Goal: Task Accomplishment & Management: Use online tool/utility

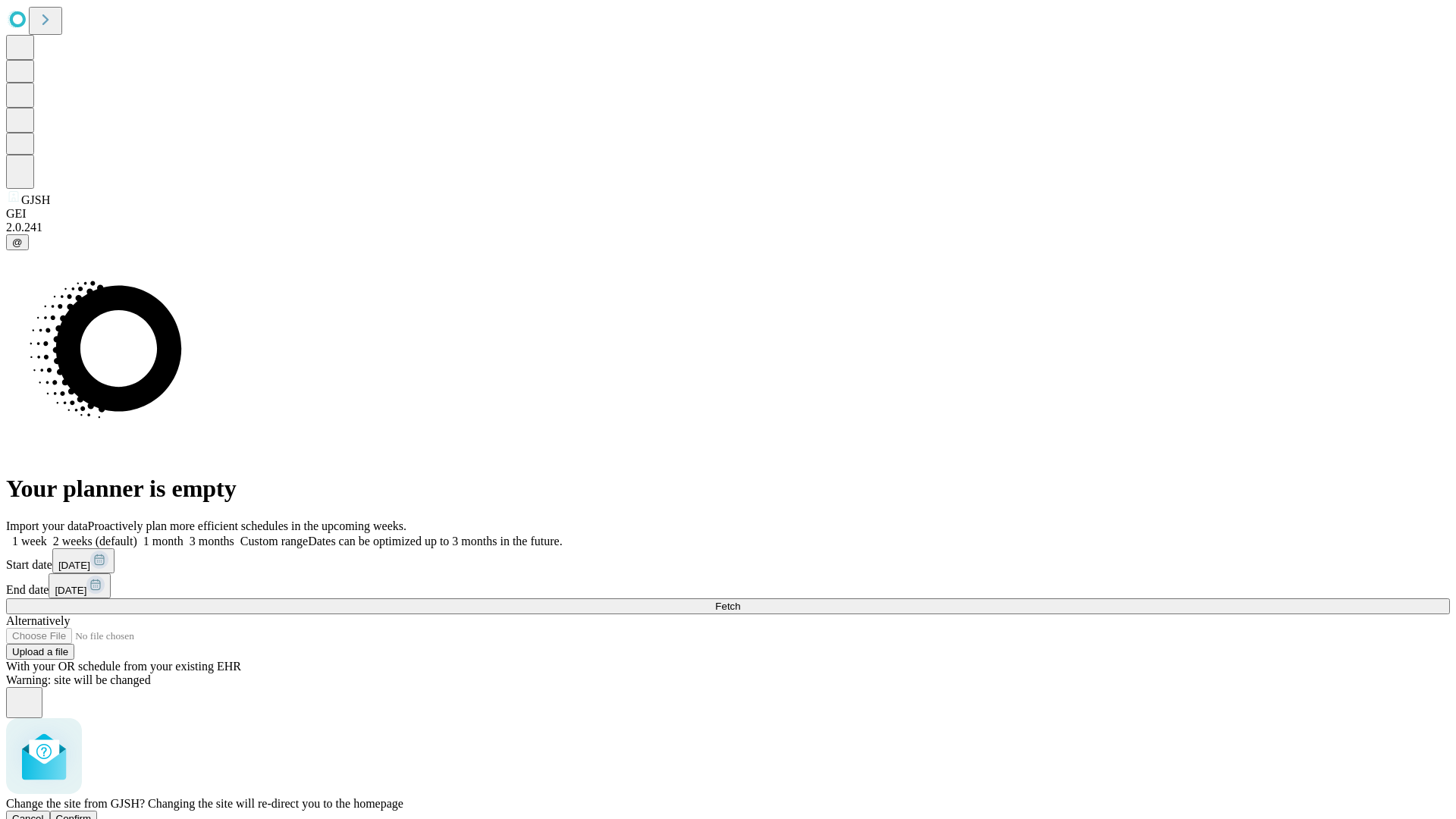
click at [91, 813] on span "Confirm" at bounding box center [73, 819] width 35 height 11
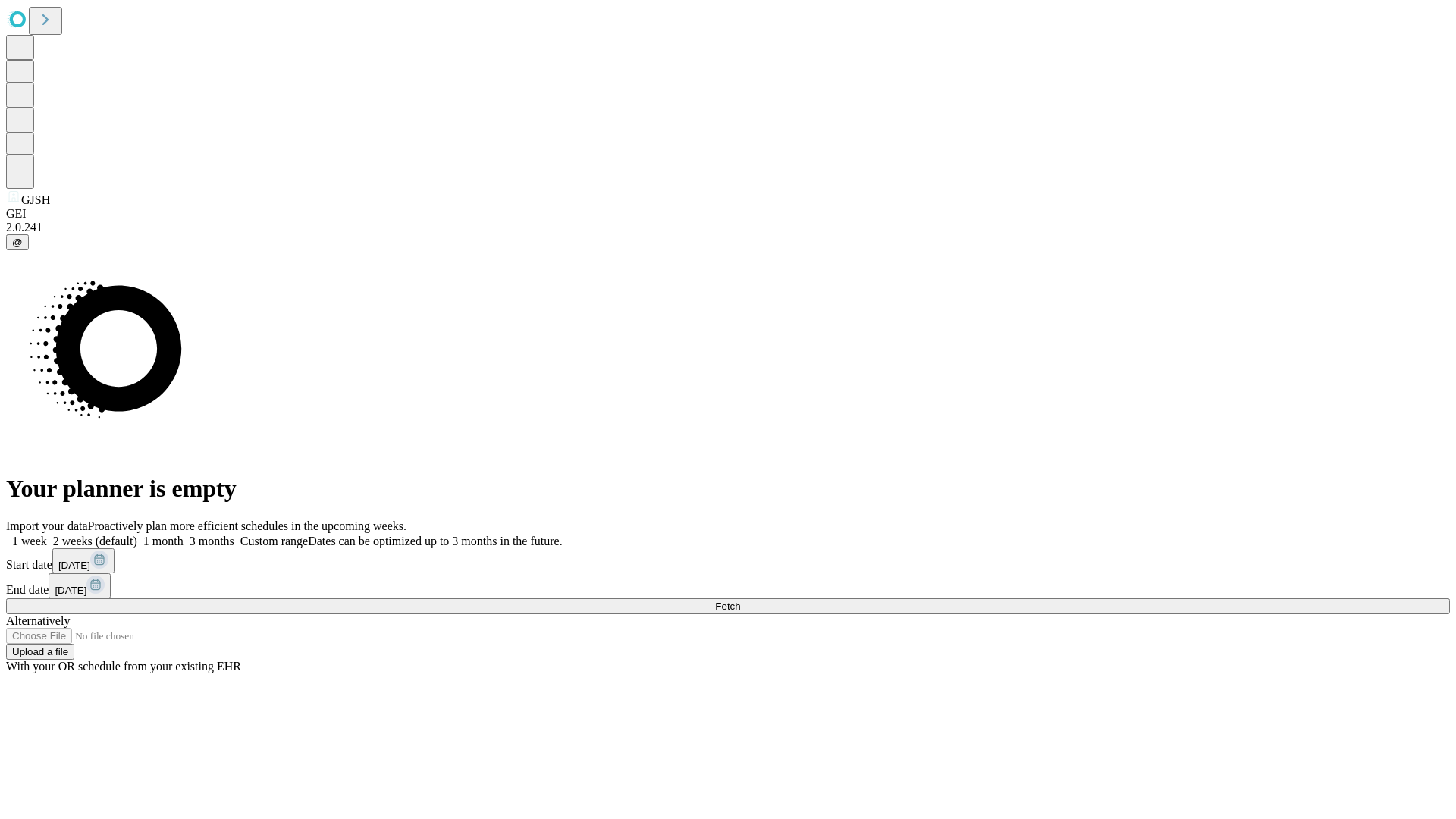
click at [47, 535] on label "1 week" at bounding box center [27, 541] width 41 height 13
click at [740, 601] on span "Fetch" at bounding box center [728, 607] width 25 height 11
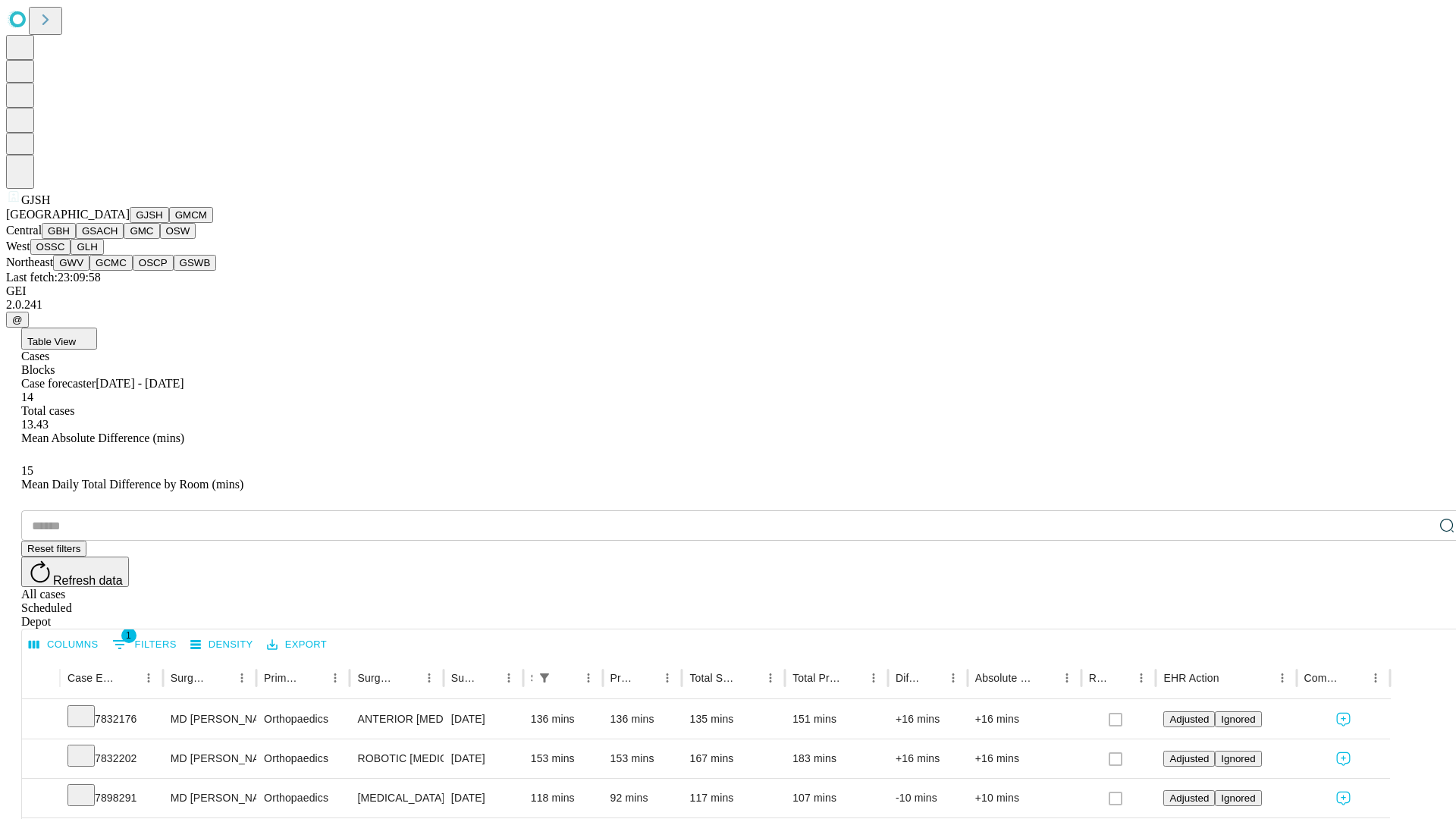
click at [169, 223] on button "GMCM" at bounding box center [191, 215] width 44 height 16
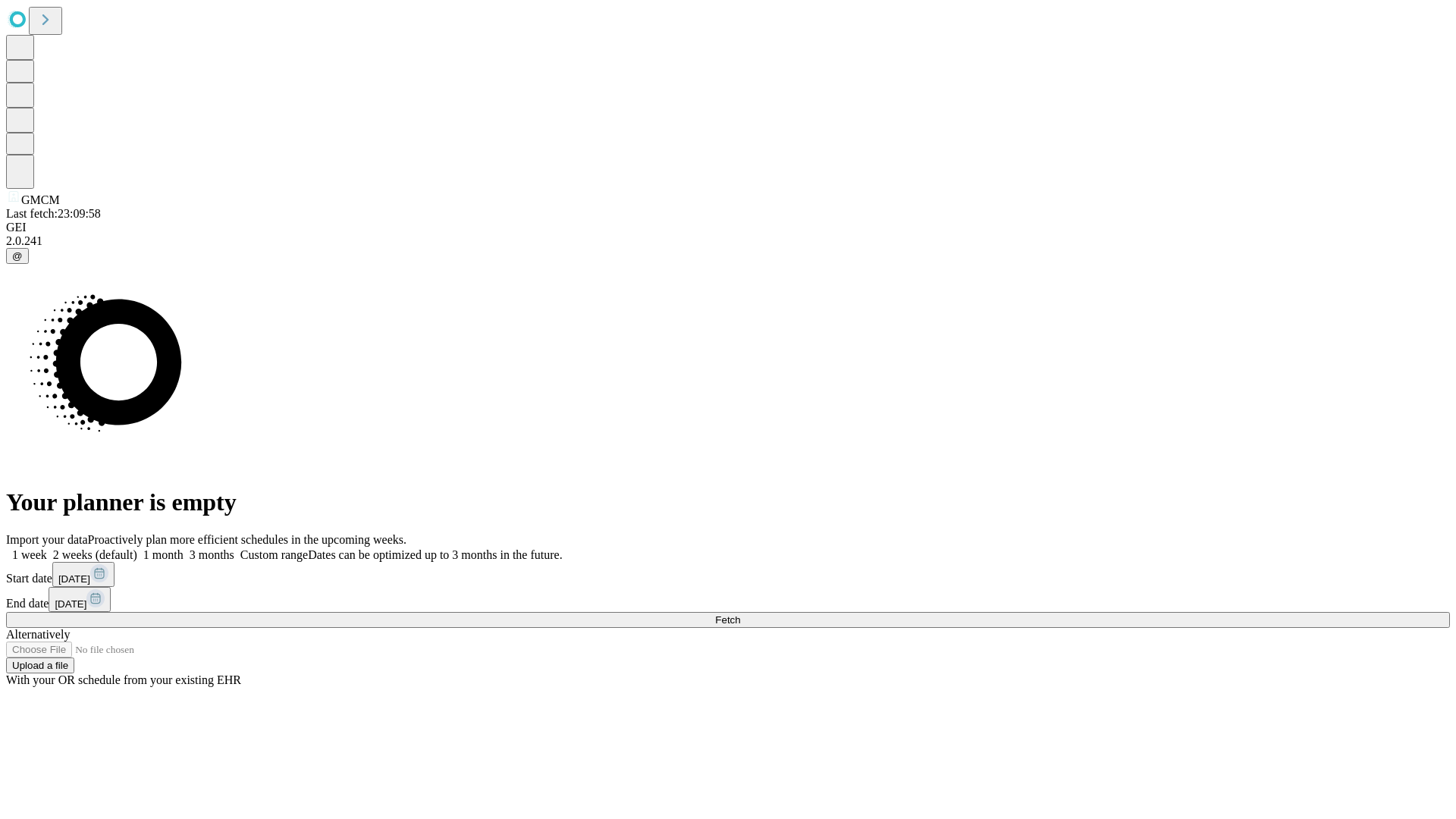
click at [47, 548] on label "1 week" at bounding box center [27, 555] width 41 height 13
click at [740, 615] on span "Fetch" at bounding box center [728, 620] width 25 height 11
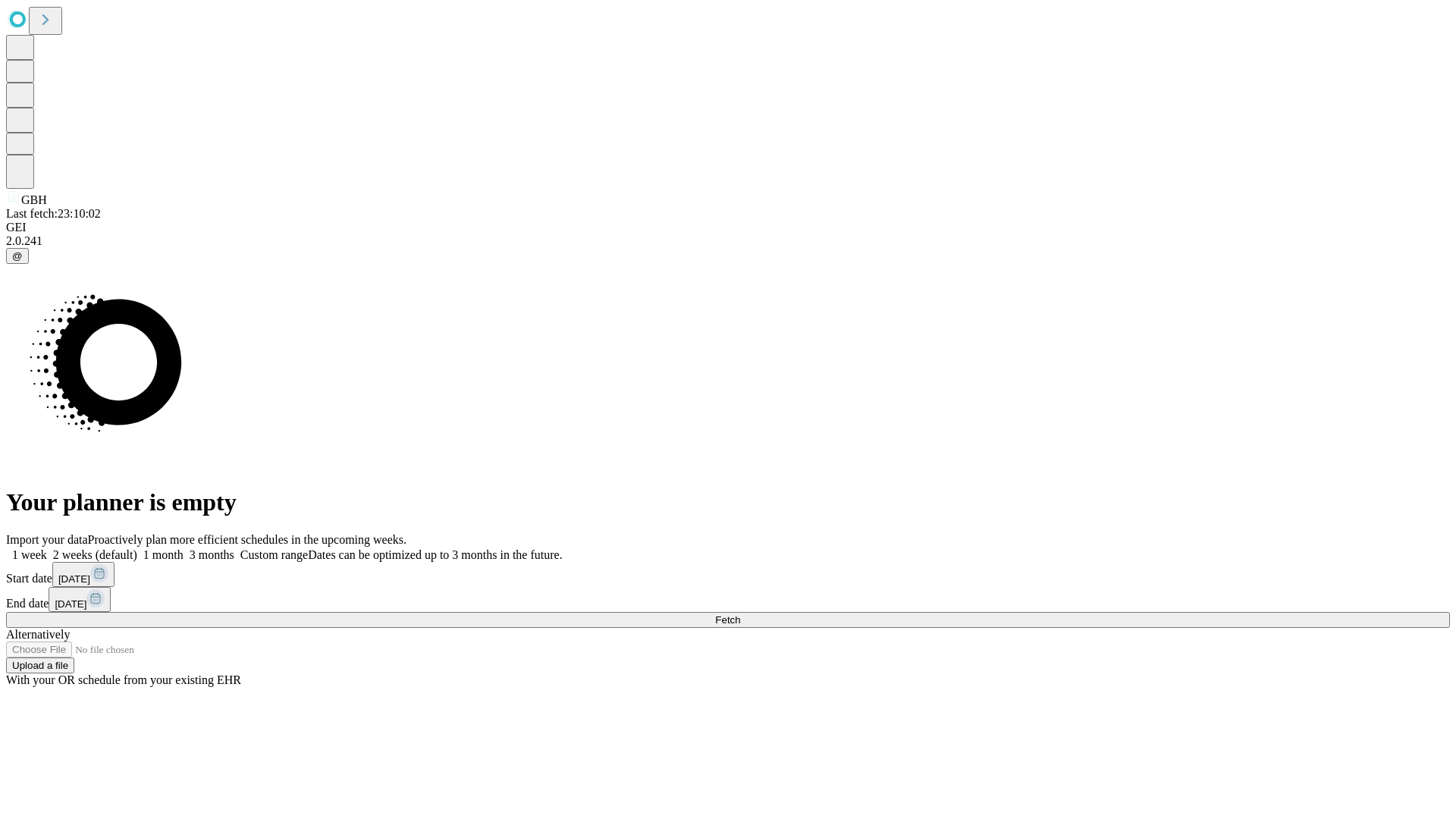
click at [740, 615] on span "Fetch" at bounding box center [728, 620] width 25 height 11
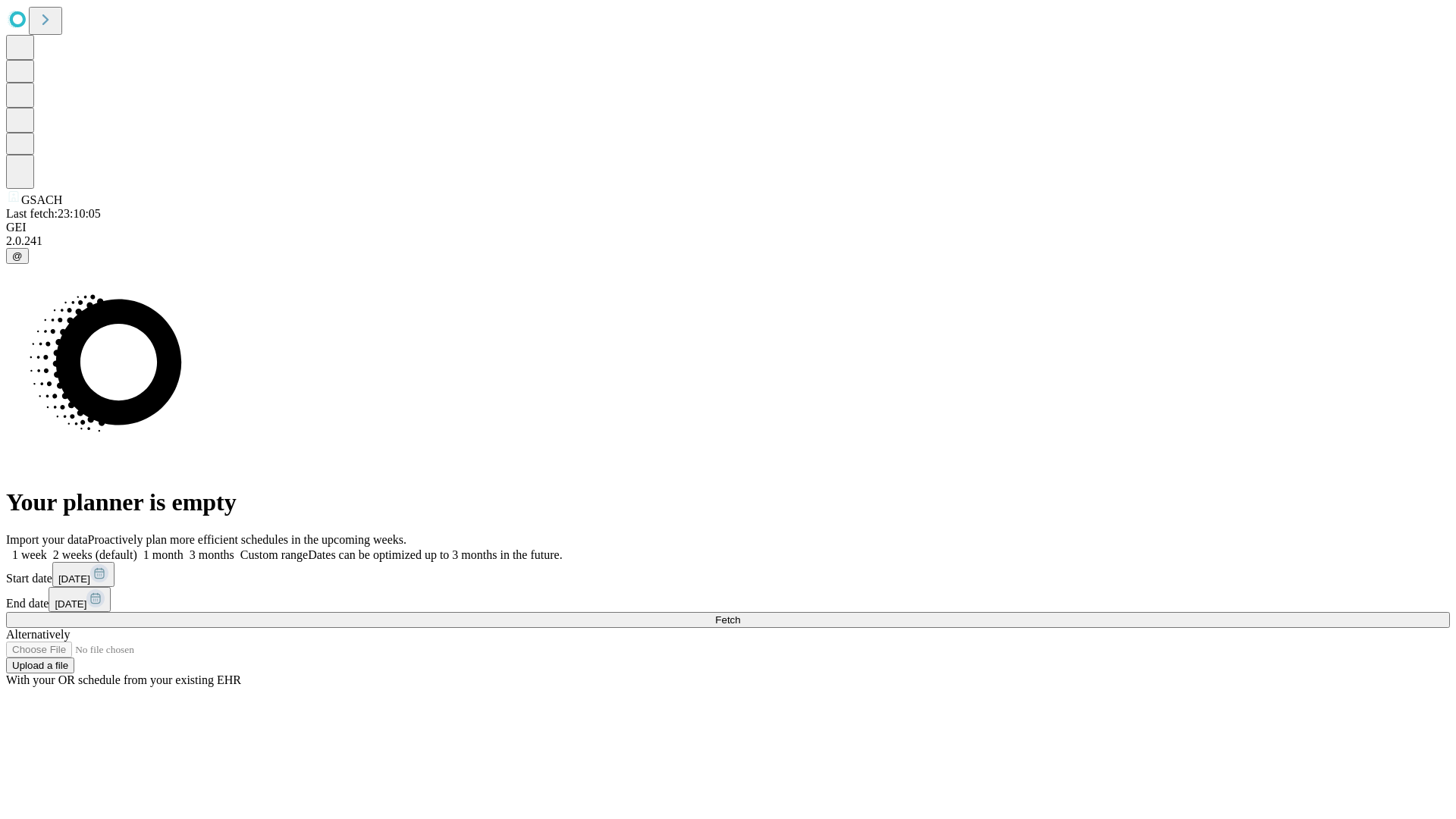
click at [47, 548] on label "1 week" at bounding box center [27, 555] width 41 height 13
click at [740, 615] on span "Fetch" at bounding box center [728, 620] width 25 height 11
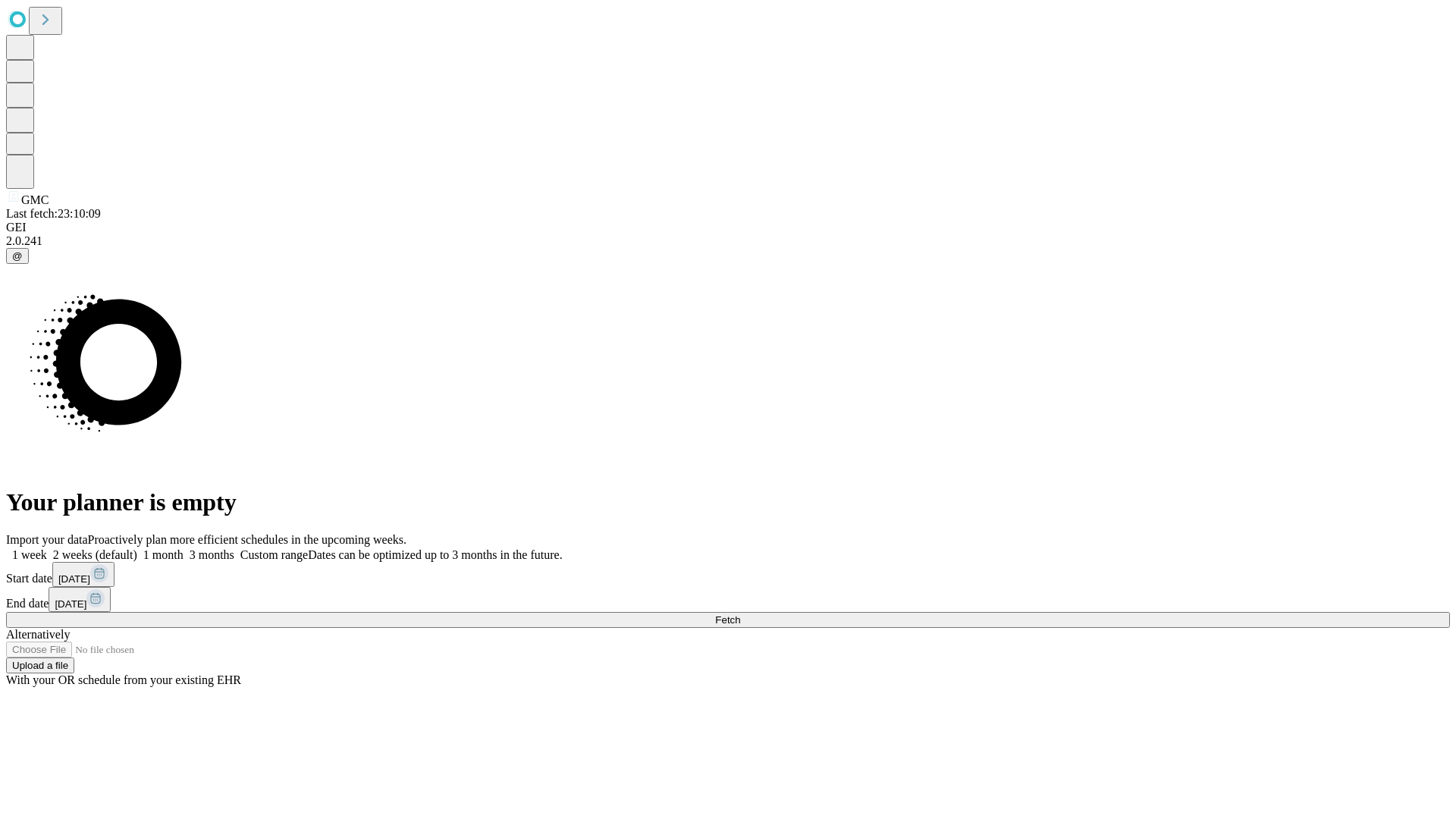
click at [47, 548] on label "1 week" at bounding box center [27, 555] width 41 height 13
click at [740, 615] on span "Fetch" at bounding box center [728, 620] width 25 height 11
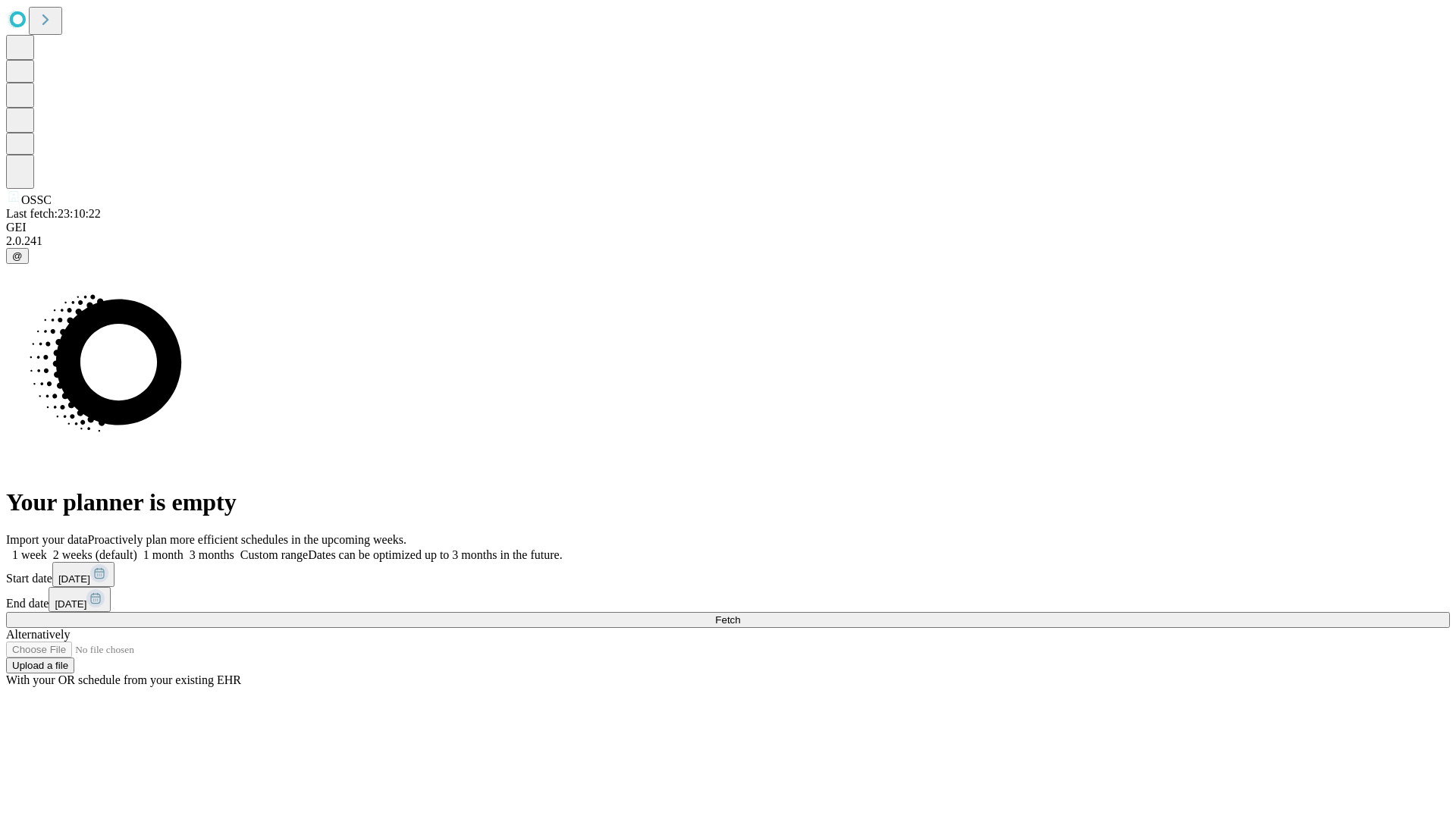
click at [47, 548] on label "1 week" at bounding box center [27, 555] width 41 height 13
click at [740, 615] on span "Fetch" at bounding box center [728, 620] width 25 height 11
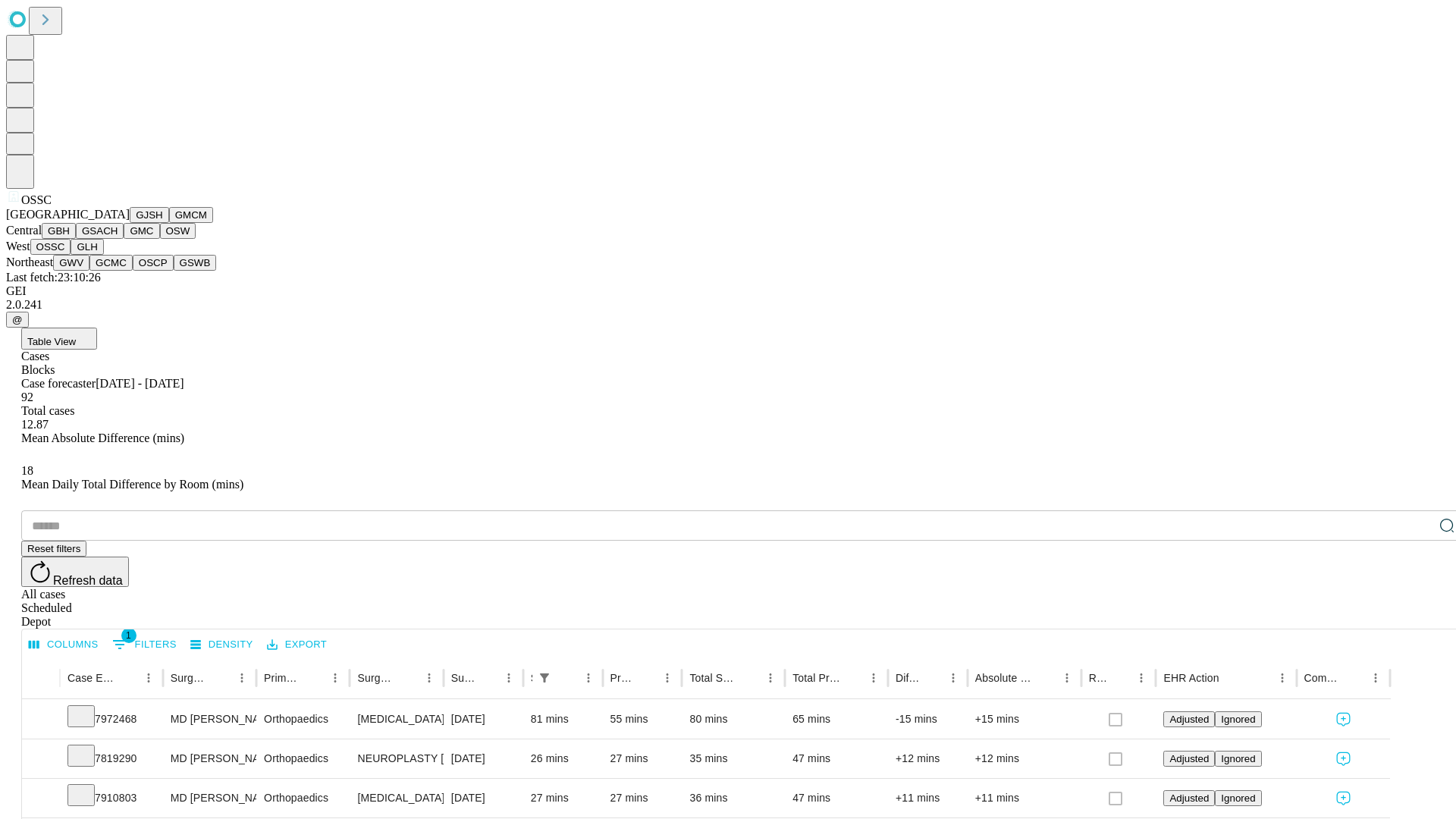
click at [103, 255] on button "GLH" at bounding box center [86, 247] width 32 height 16
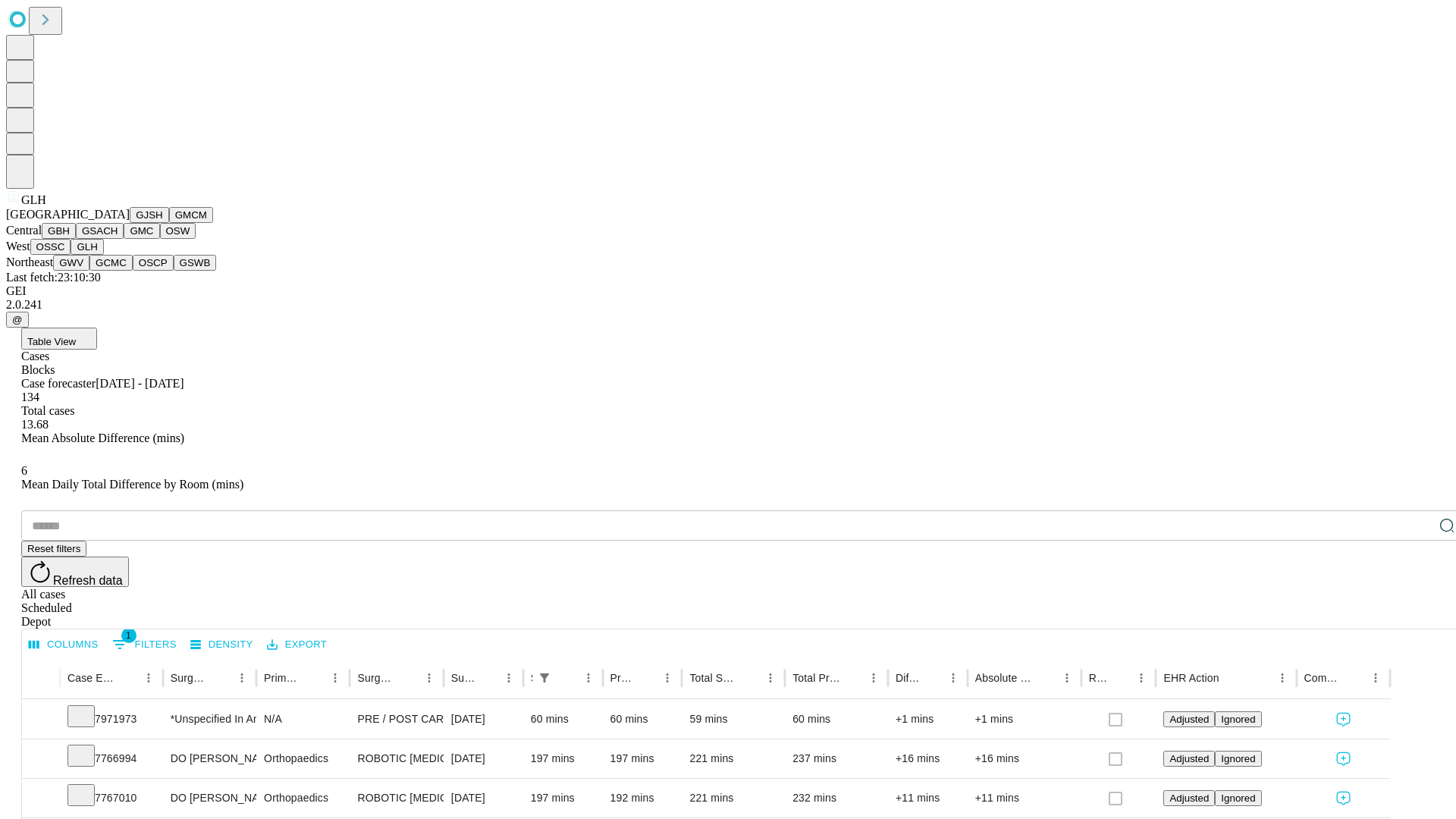
click at [89, 271] on button "GWV" at bounding box center [71, 263] width 36 height 16
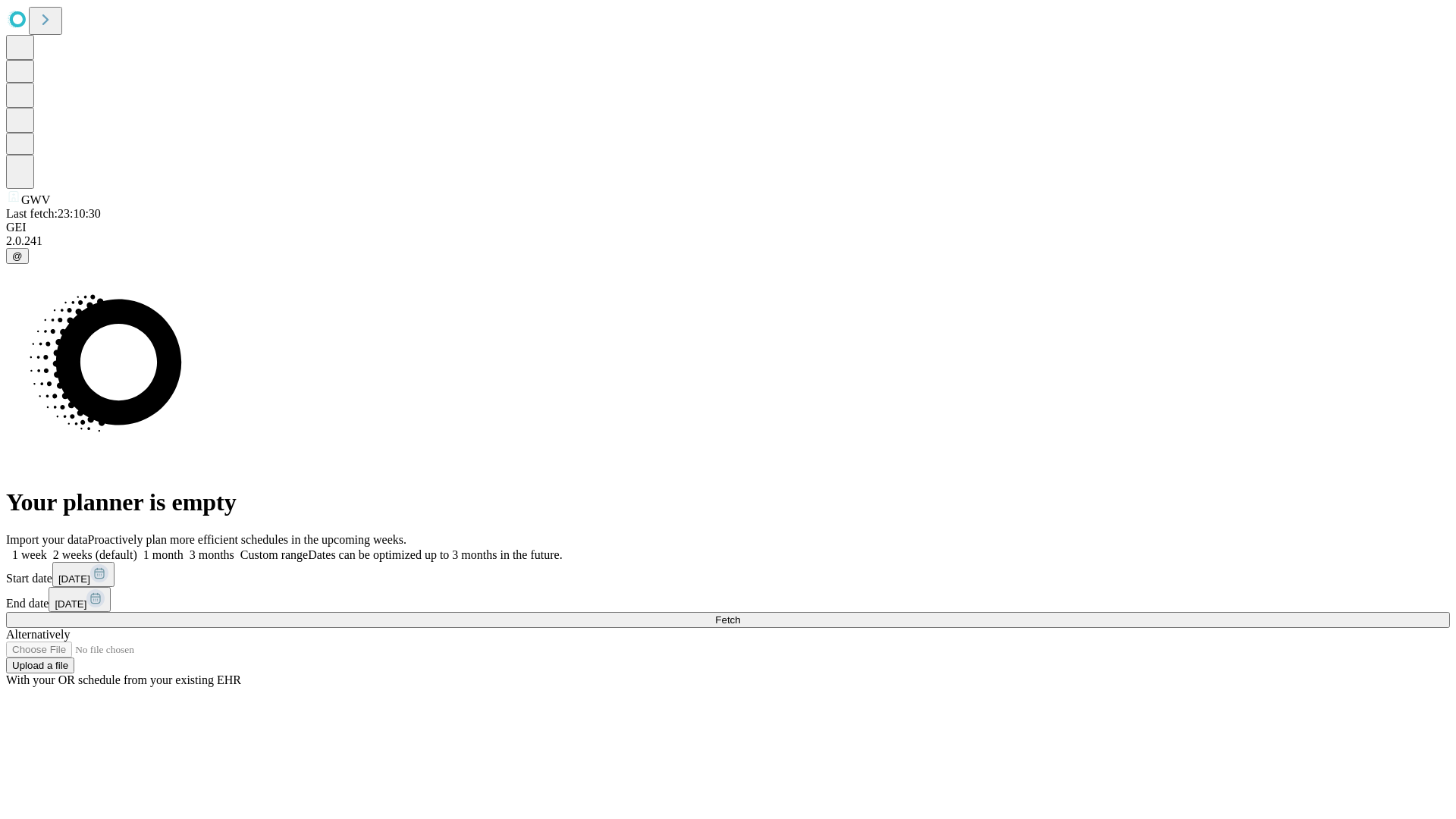
click at [47, 548] on label "1 week" at bounding box center [27, 555] width 41 height 13
click at [740, 615] on span "Fetch" at bounding box center [728, 620] width 25 height 11
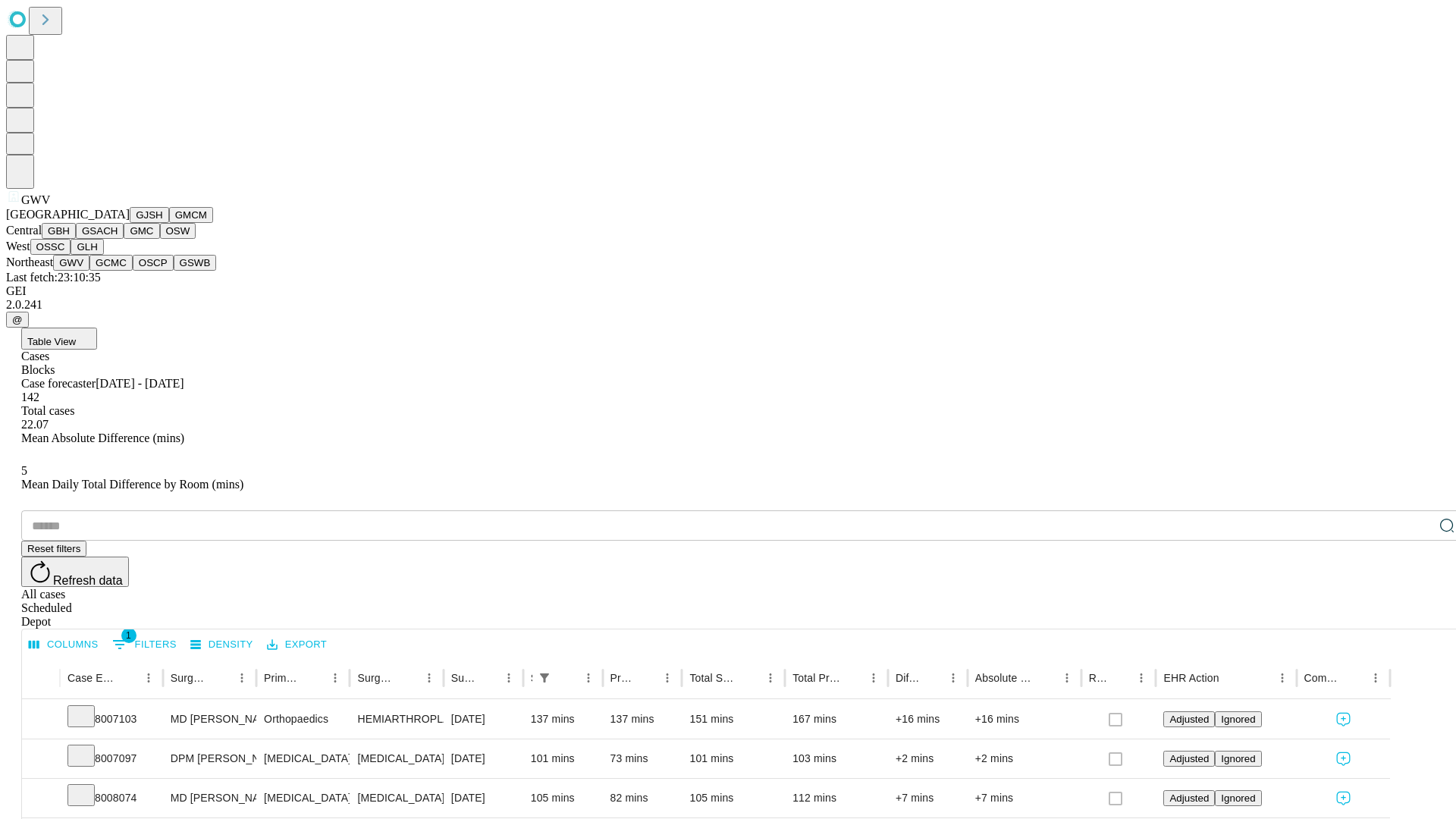
click at [118, 271] on button "GCMC" at bounding box center [110, 263] width 43 height 16
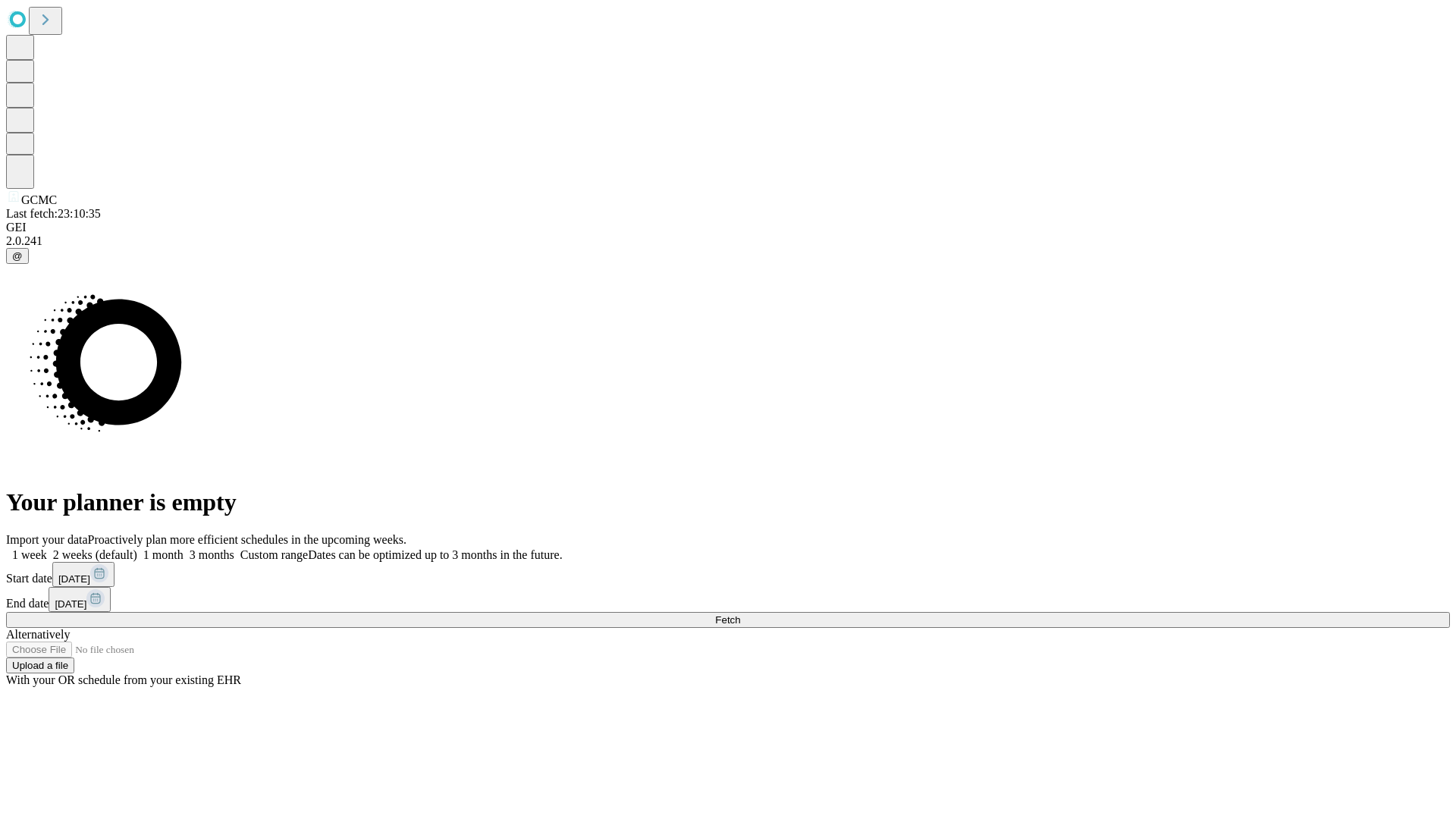
click at [47, 548] on label "1 week" at bounding box center [27, 555] width 41 height 13
click at [740, 615] on span "Fetch" at bounding box center [728, 620] width 25 height 11
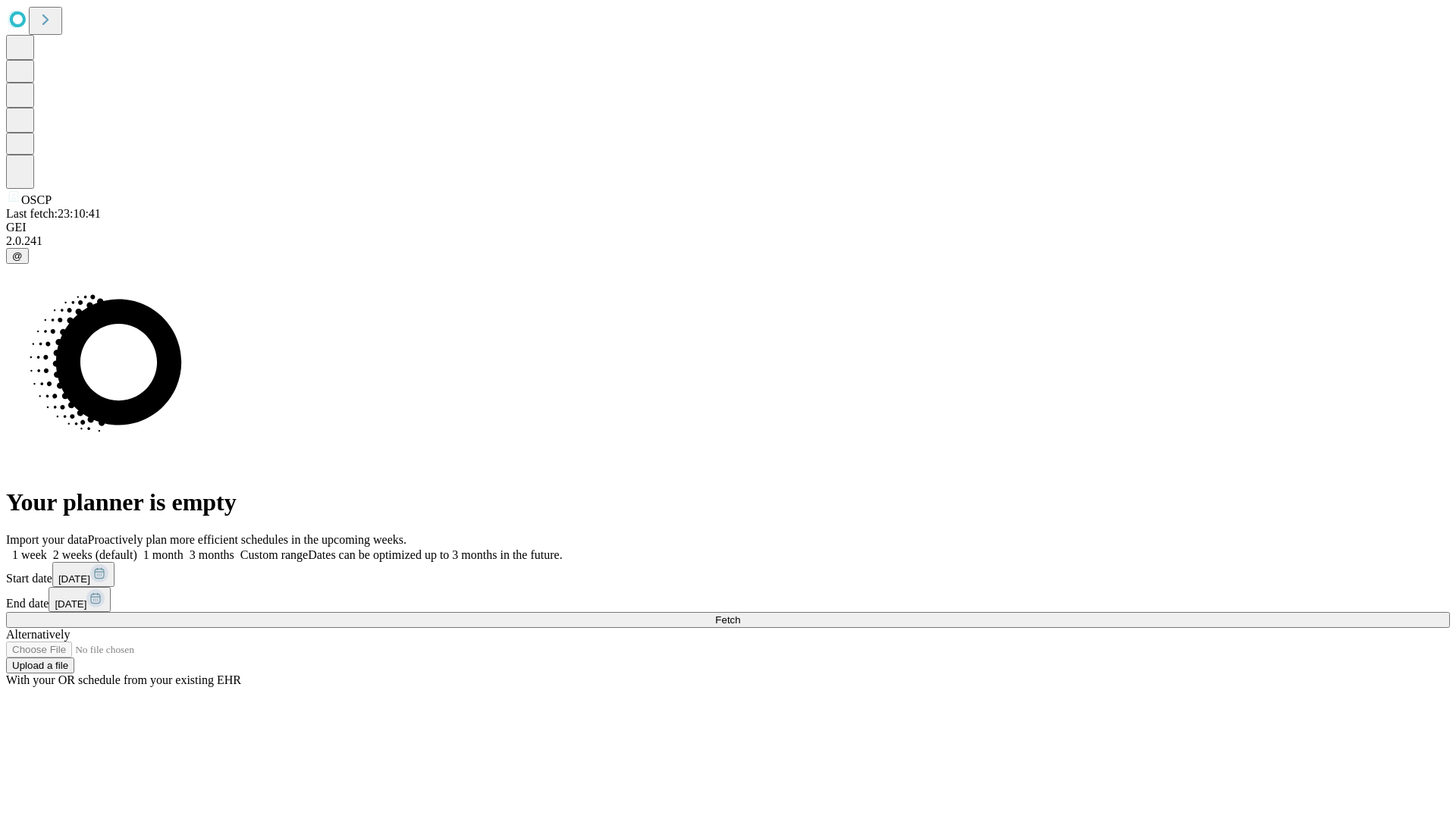
click at [47, 548] on label "1 week" at bounding box center [27, 555] width 41 height 13
click at [740, 615] on span "Fetch" at bounding box center [728, 620] width 25 height 11
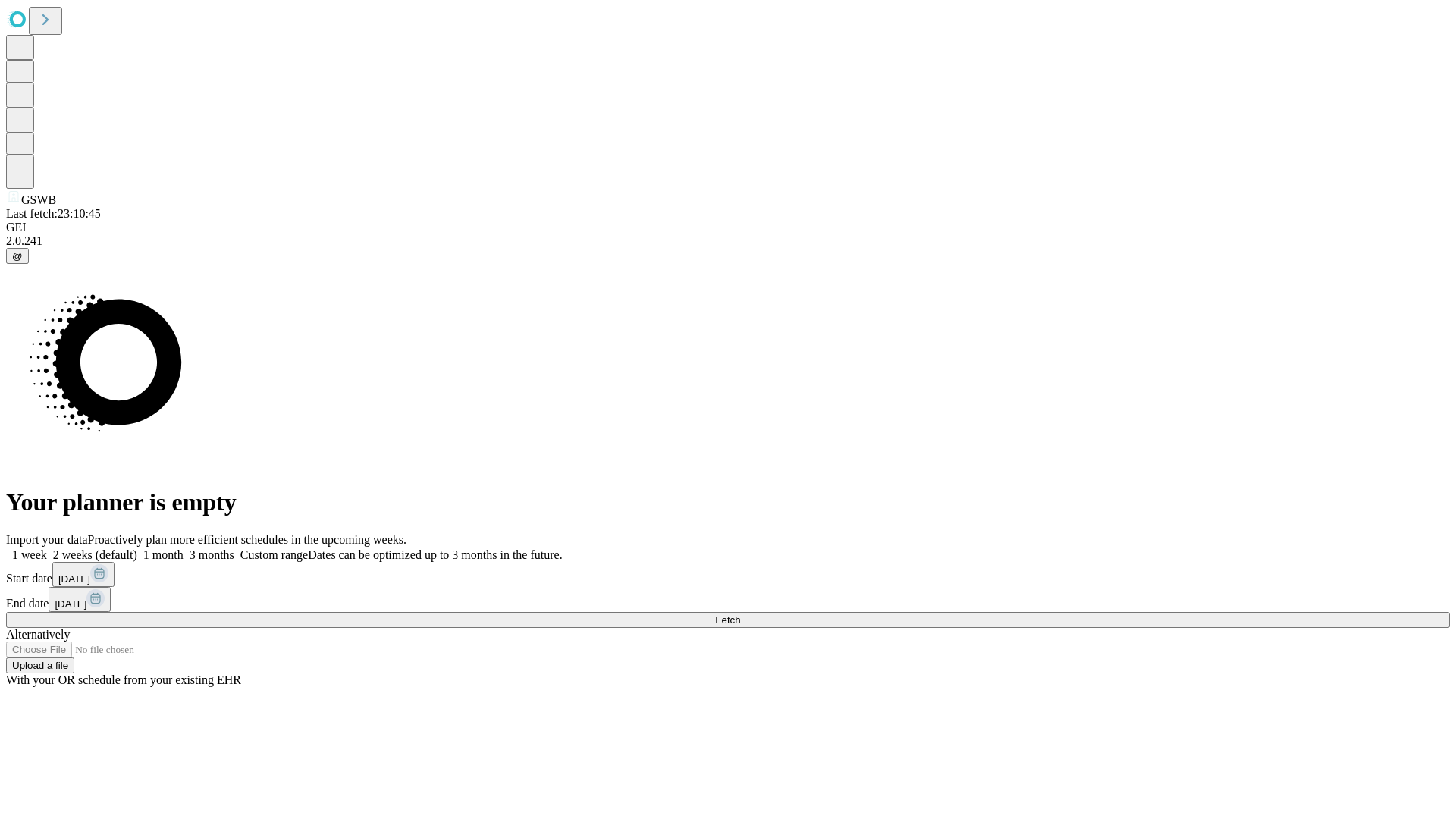
click at [47, 548] on label "1 week" at bounding box center [27, 555] width 41 height 13
click at [740, 615] on span "Fetch" at bounding box center [728, 620] width 25 height 11
